Goal: Information Seeking & Learning: Learn about a topic

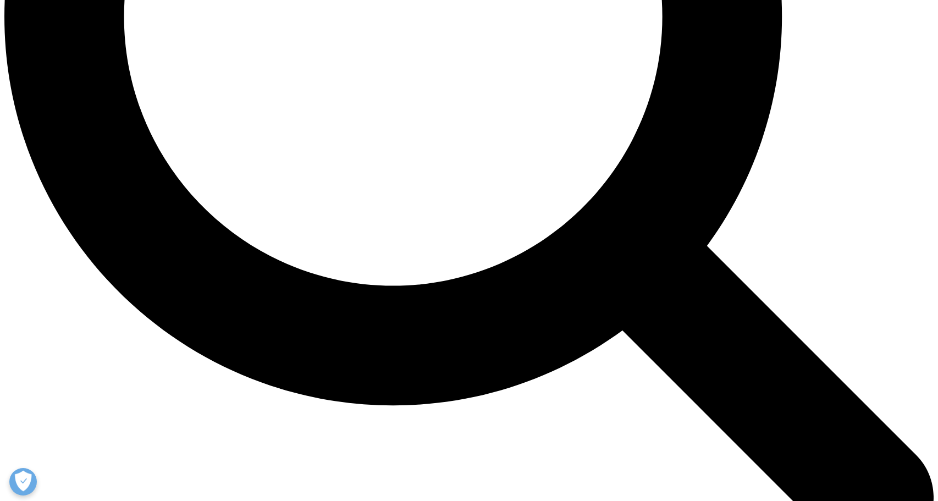
scroll to position [198, 649]
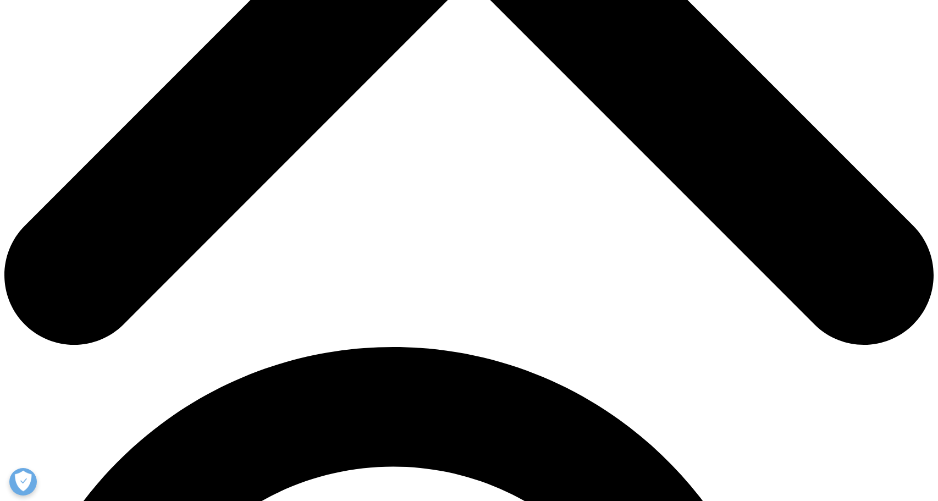
scroll to position [605, 0]
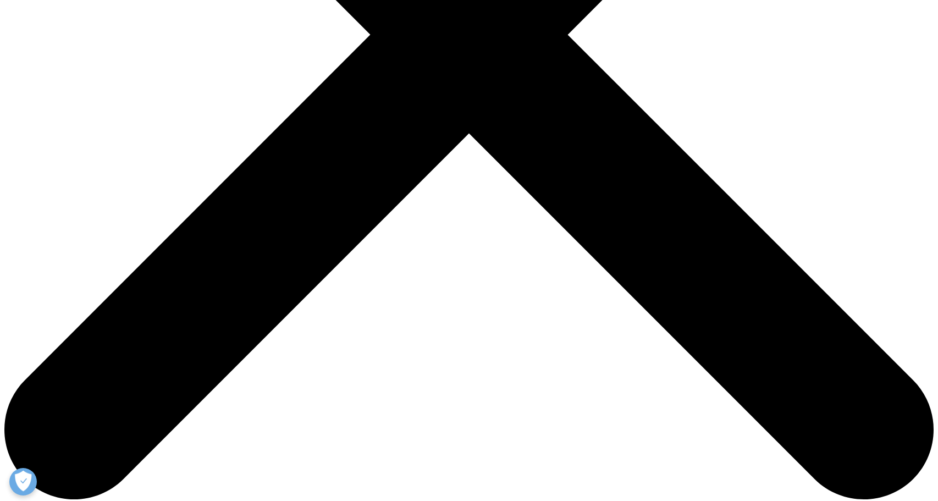
scroll to position [440, 0]
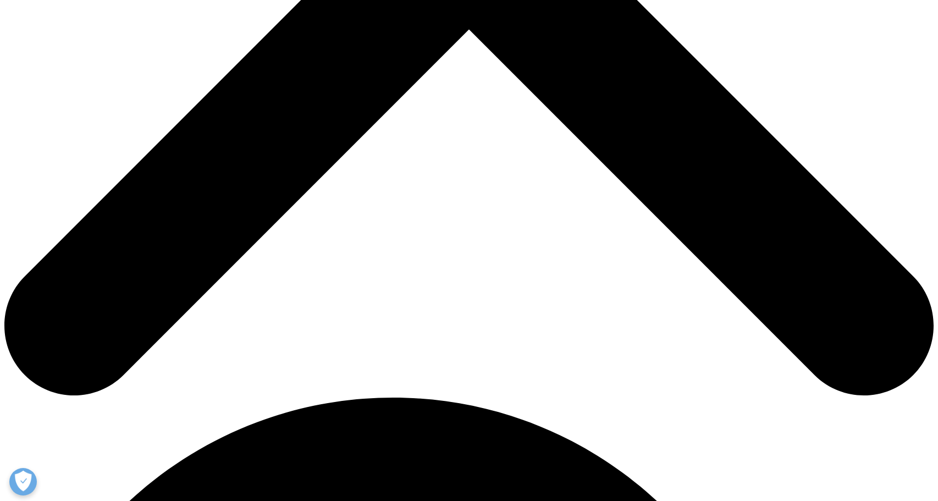
scroll to position [495, 0]
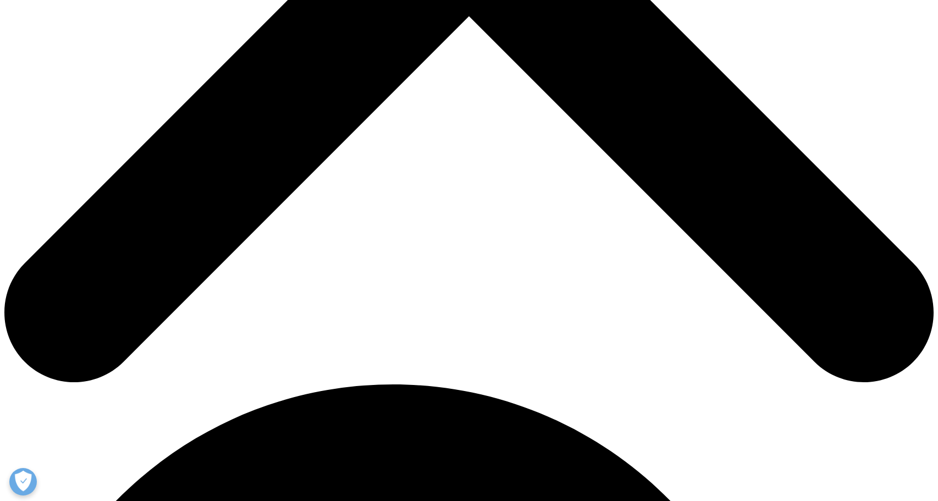
scroll to position [605, 0]
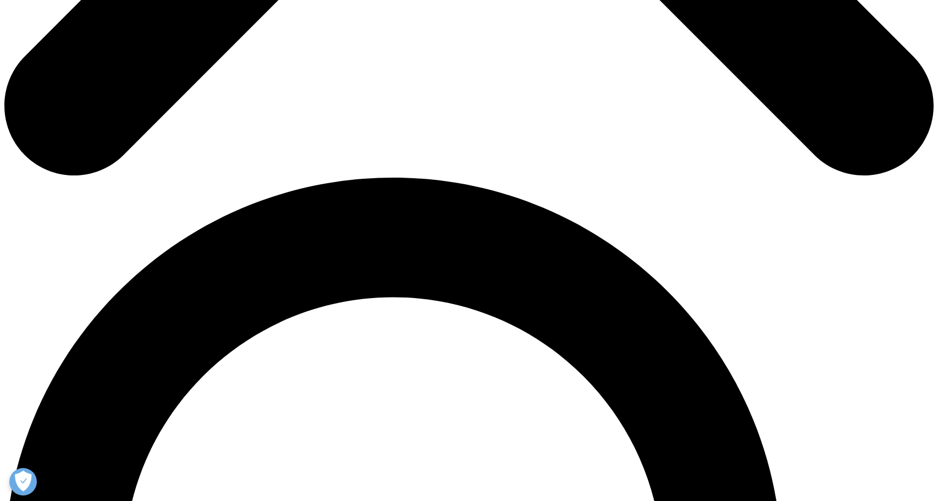
scroll to position [440, 0]
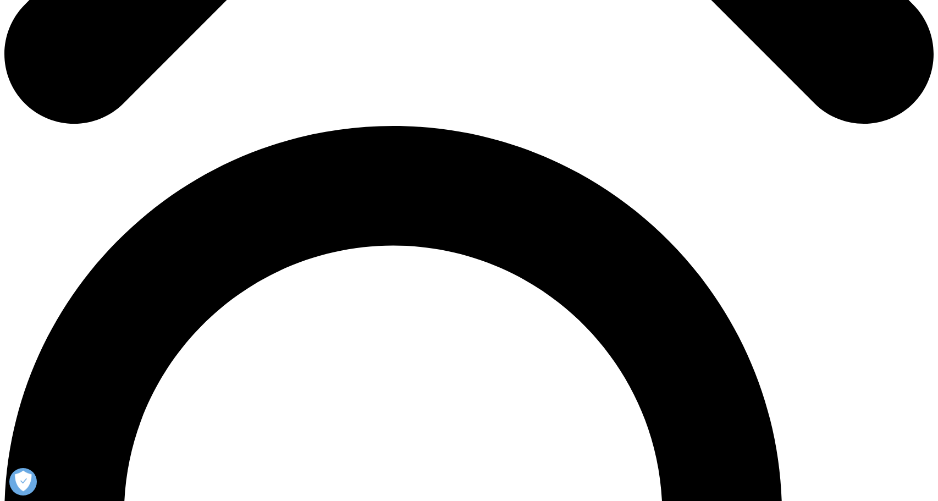
scroll to position [934, 0]
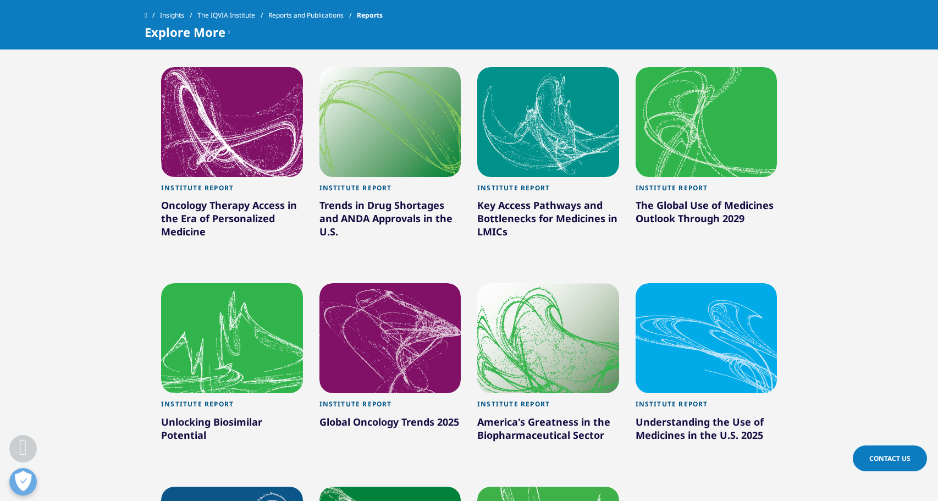
scroll to position [605, 0]
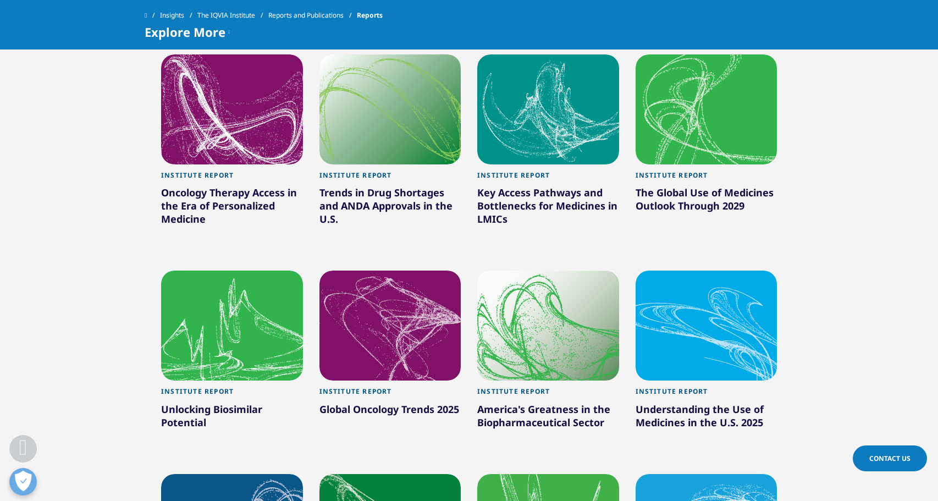
click at [193, 157] on div at bounding box center [232, 109] width 142 height 110
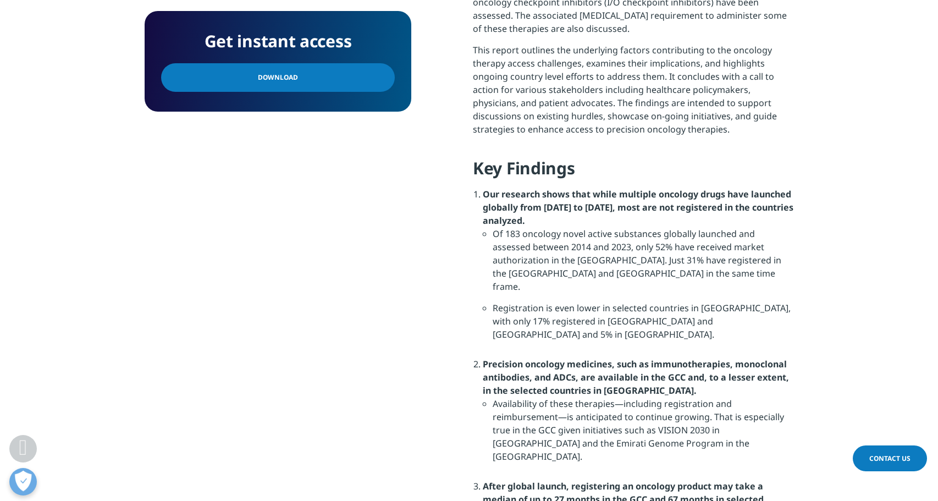
scroll to position [824, 0]
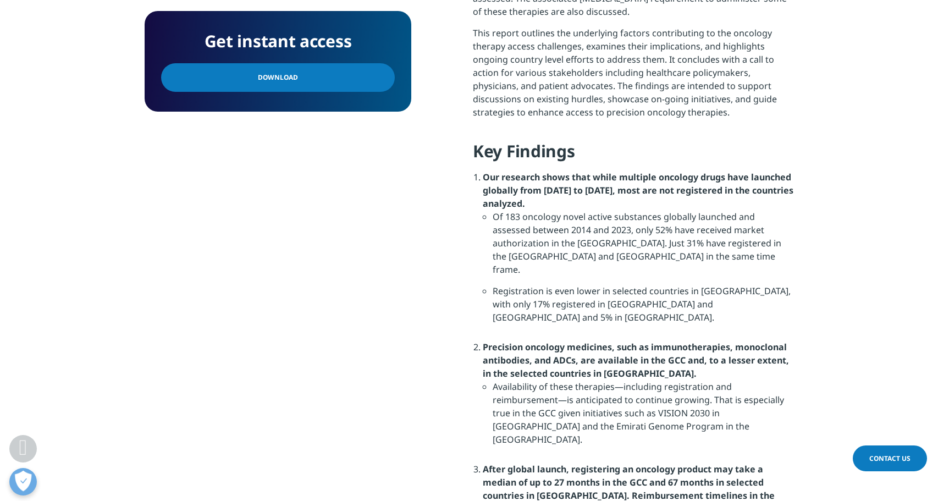
click at [585, 341] on strong "Precision oncology medicines, such as immunotherapies, monoclonal antibodies, a…" at bounding box center [636, 360] width 306 height 38
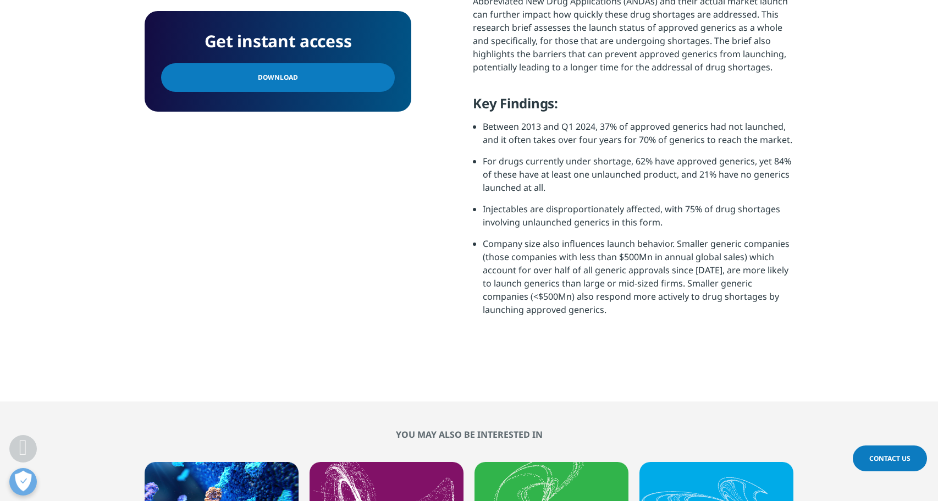
scroll to position [435, 649]
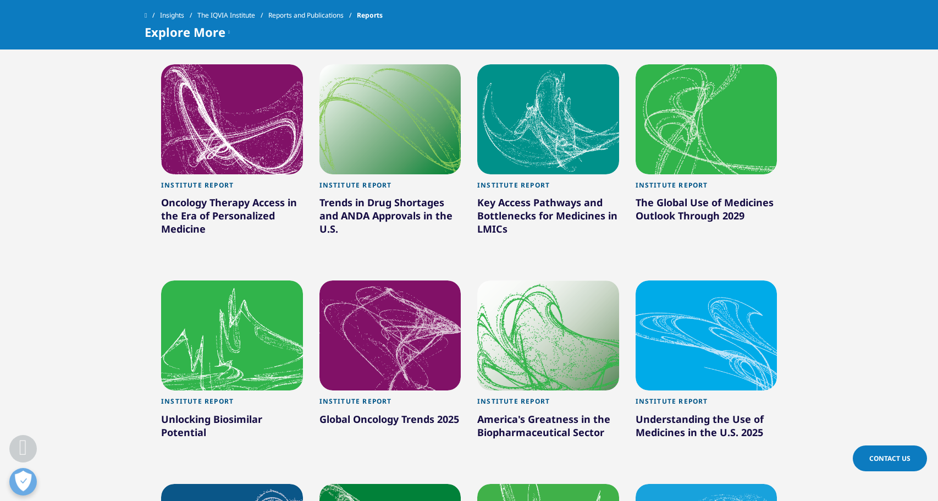
scroll to position [550, 0]
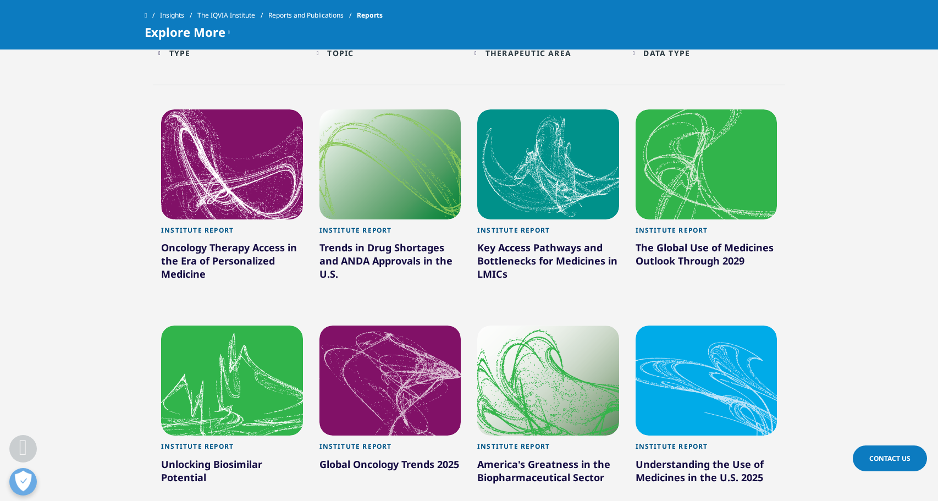
click at [560, 204] on div at bounding box center [548, 164] width 142 height 110
click at [539, 251] on div "Key Access Pathways and Bottlenecks for Medicines in LMICs" at bounding box center [548, 263] width 142 height 44
click at [539, 252] on div "Key Access Pathways and Bottlenecks for Medicines in LMICs" at bounding box center [548, 263] width 142 height 44
click at [530, 241] on div "Key Access Pathways and Bottlenecks for Medicines in LMICs" at bounding box center [548, 263] width 142 height 44
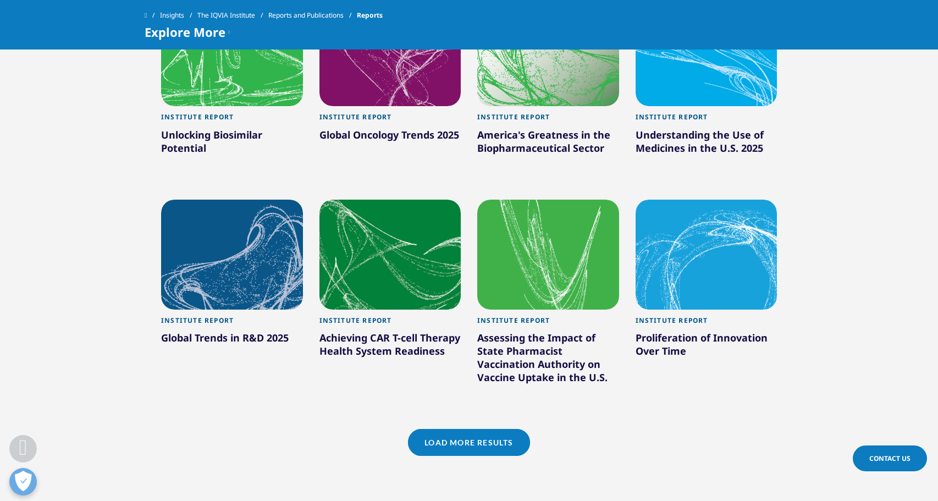
scroll to position [879, 0]
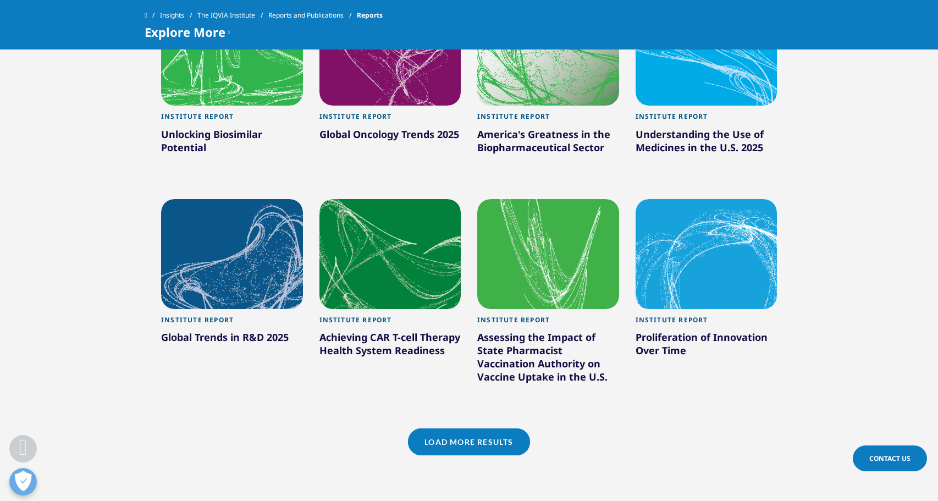
click at [200, 332] on div "Global Trends in R&D 2025" at bounding box center [232, 339] width 142 height 18
click at [212, 279] on div at bounding box center [232, 254] width 142 height 110
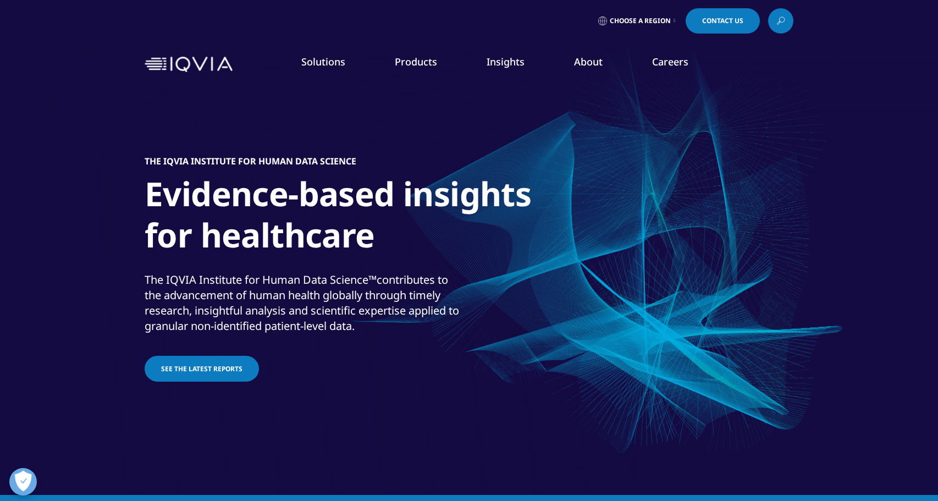
click at [218, 369] on span "See the latest reports" at bounding box center [201, 368] width 81 height 9
